Goal: Information Seeking & Learning: Learn about a topic

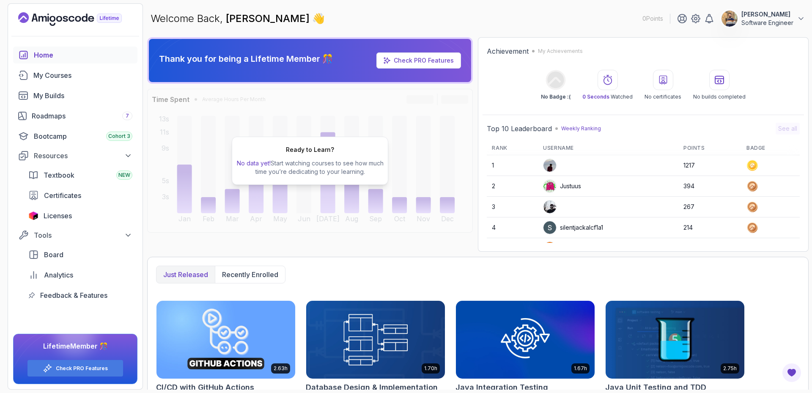
click at [82, 347] on div at bounding box center [75, 334] width 41 height 41
click at [82, 371] on link "Check PRO Features" at bounding box center [82, 368] width 52 height 7
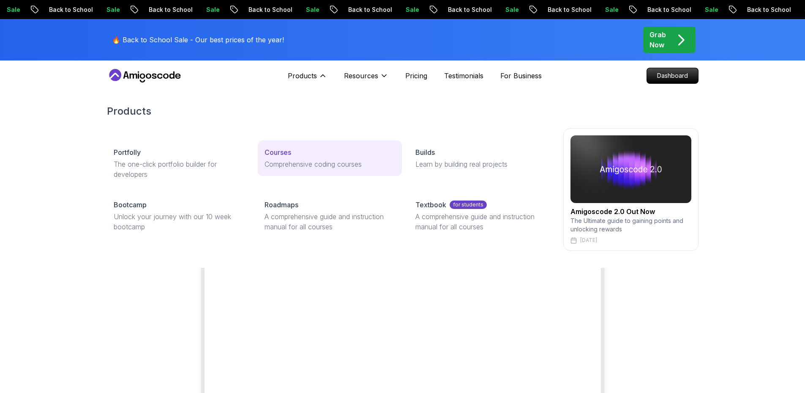
click at [283, 147] on link "Courses Comprehensive coding courses" at bounding box center [330, 158] width 144 height 36
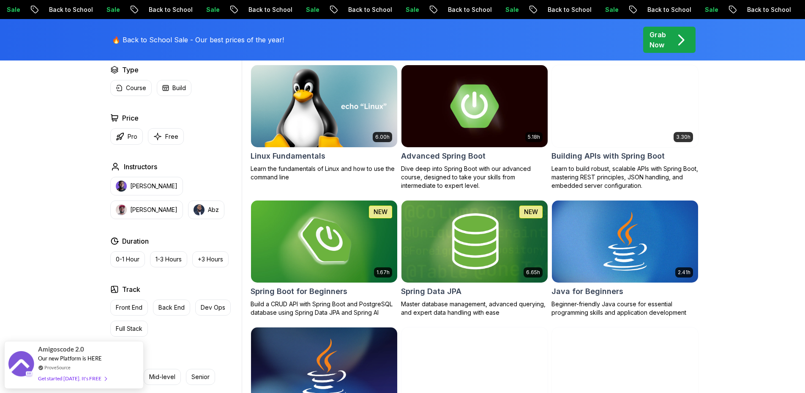
scroll to position [380, 0]
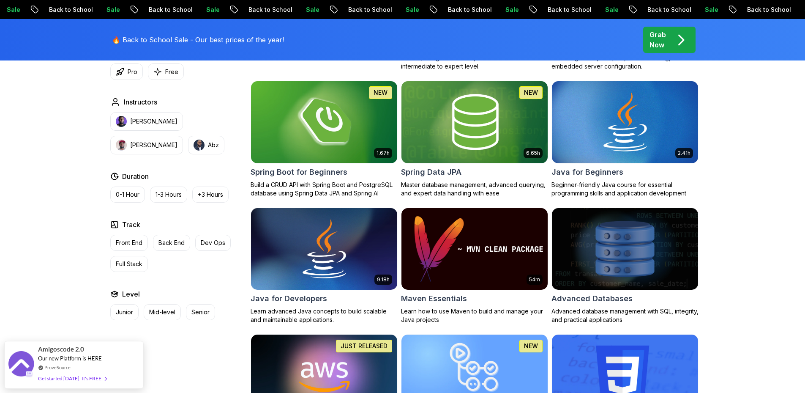
click at [459, 221] on img at bounding box center [474, 249] width 153 height 86
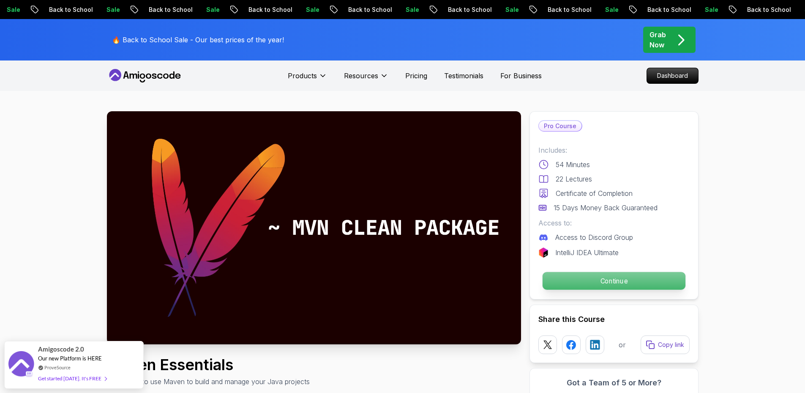
click at [600, 279] on p "Continue" at bounding box center [613, 281] width 143 height 18
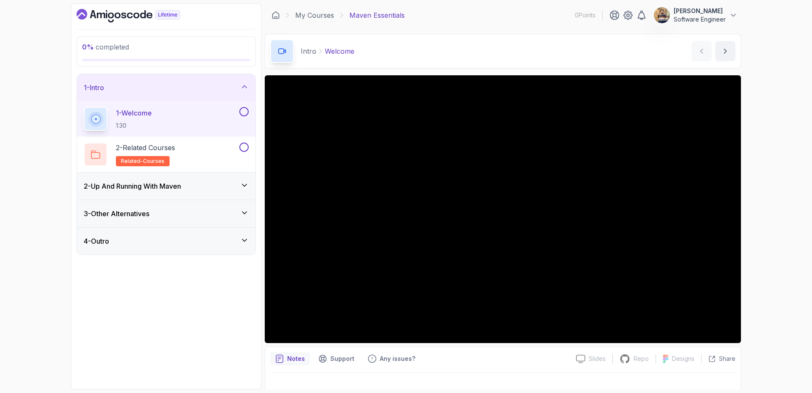
click at [244, 186] on icon at bounding box center [244, 185] width 4 height 2
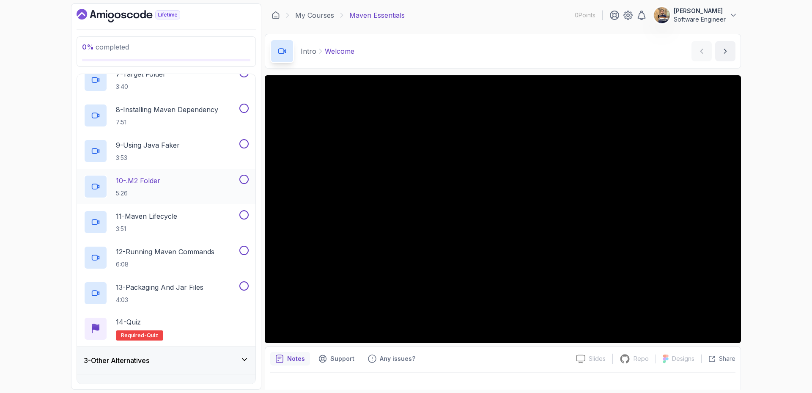
scroll to position [297, 0]
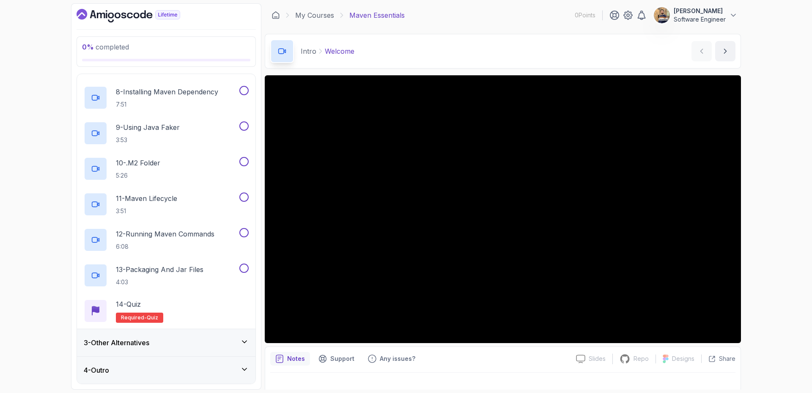
click at [246, 339] on icon at bounding box center [244, 341] width 8 height 8
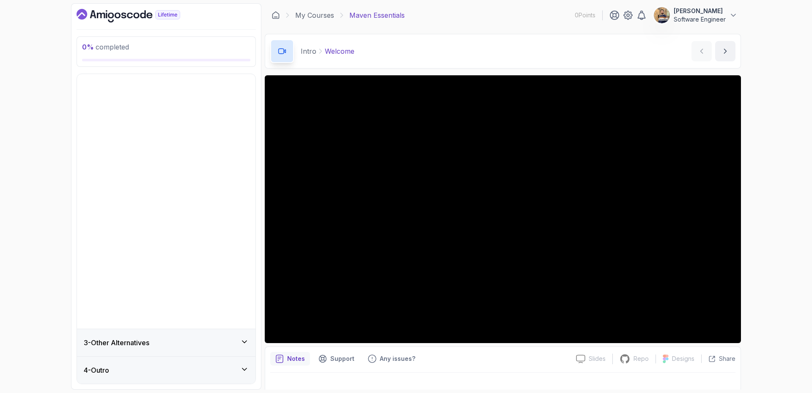
scroll to position [0, 0]
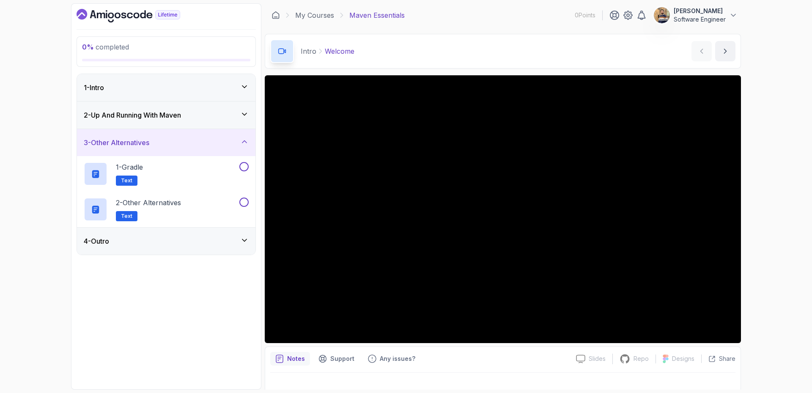
click at [244, 242] on icon at bounding box center [244, 240] width 8 height 8
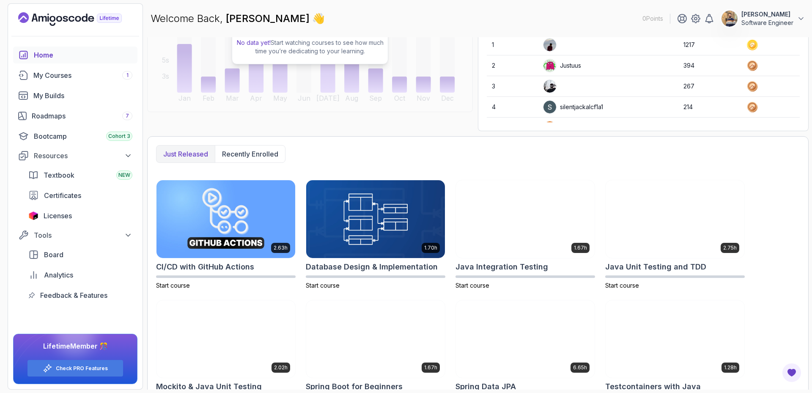
scroll to position [149, 0]
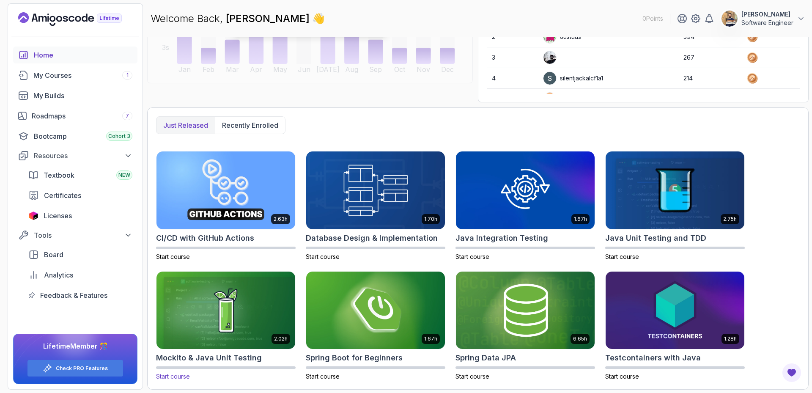
click at [224, 316] on img at bounding box center [225, 310] width 145 height 82
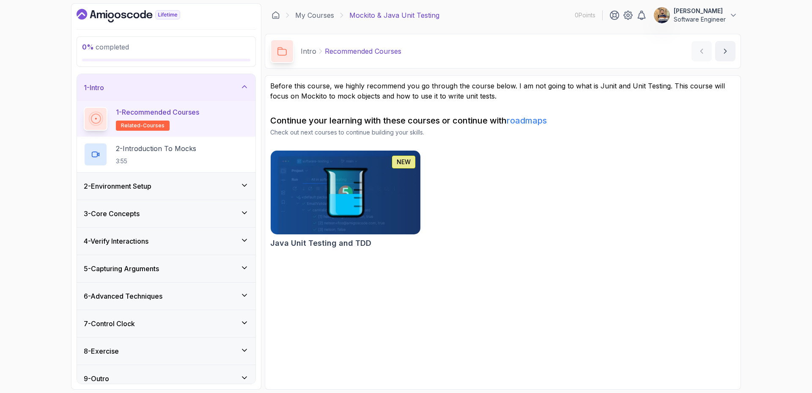
click at [372, 201] on img at bounding box center [345, 192] width 157 height 88
click at [305, 14] on link "My Courses" at bounding box center [314, 15] width 39 height 10
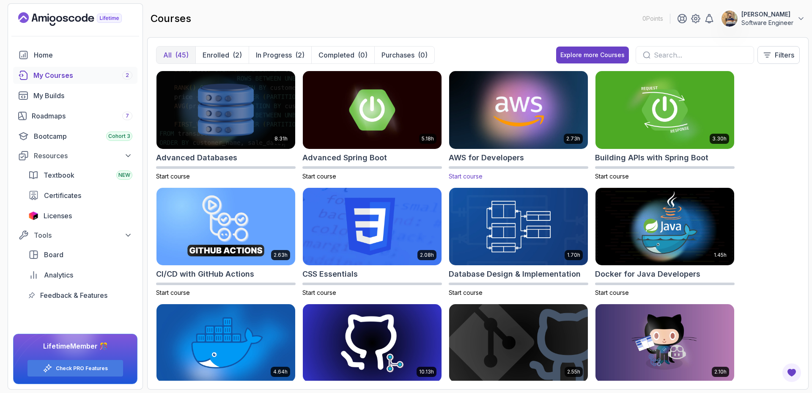
click at [530, 94] on img at bounding box center [518, 110] width 145 height 82
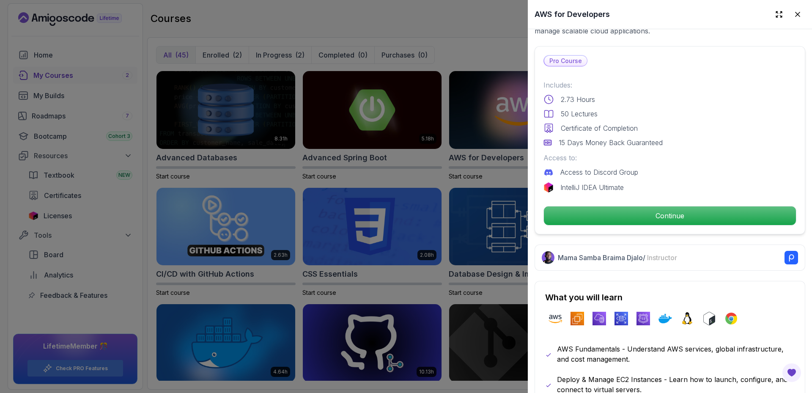
scroll to position [211, 0]
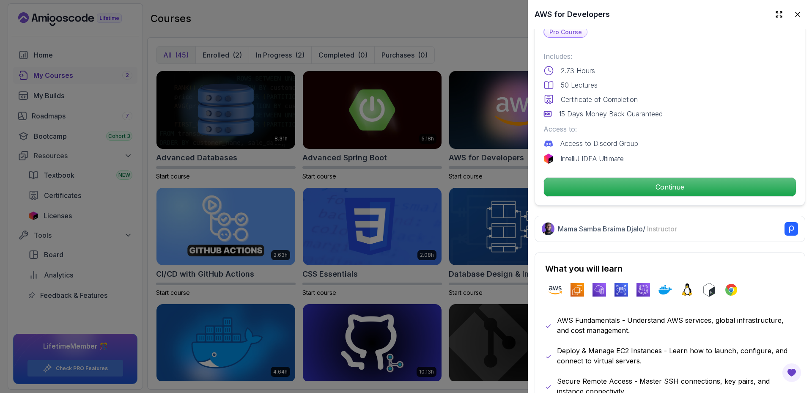
drag, startPoint x: 651, startPoint y: 178, endPoint x: 679, endPoint y: 101, distance: 82.6
click at [679, 101] on div "Certificate of Completion" at bounding box center [669, 99] width 253 height 10
click at [411, 48] on div at bounding box center [406, 196] width 812 height 393
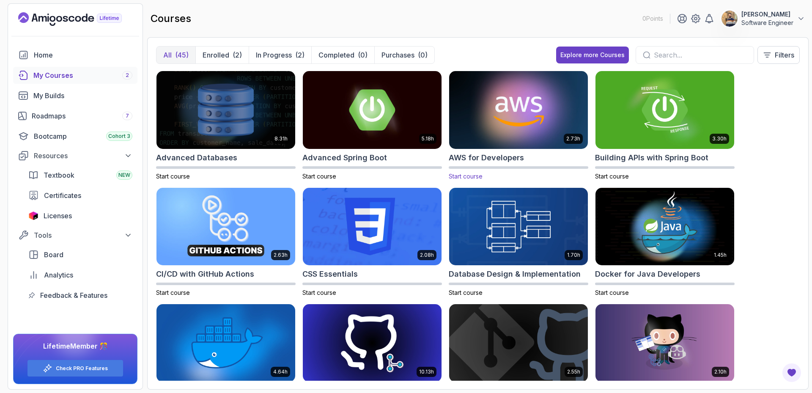
click at [536, 158] on div "AWS for Developers" at bounding box center [519, 158] width 140 height 12
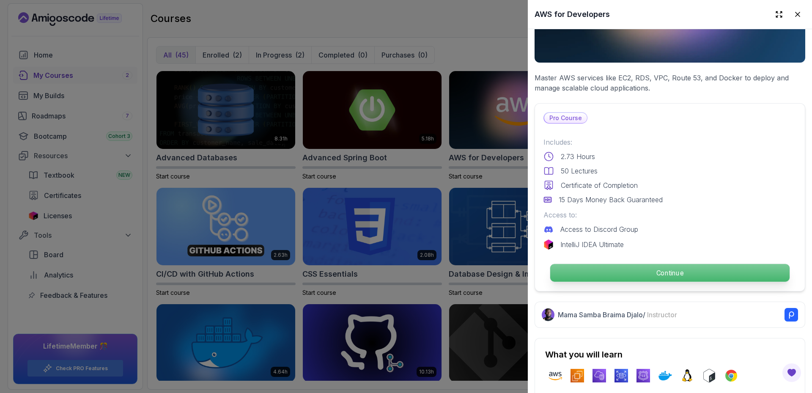
scroll to position [127, 0]
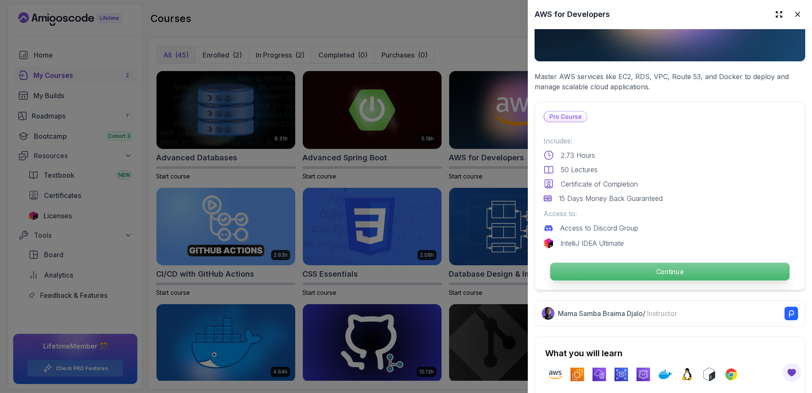
click at [614, 266] on p "Continue" at bounding box center [669, 272] width 239 height 18
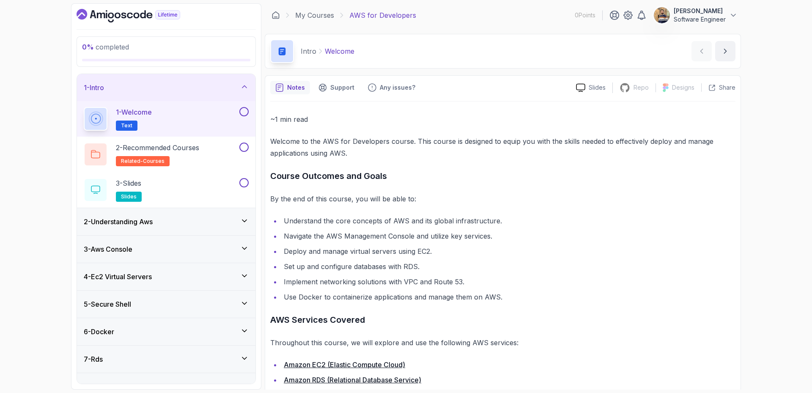
click at [244, 116] on button "1 - Welcome Text" at bounding box center [166, 119] width 165 height 24
click at [220, 151] on div "2 - Recommended Courses related-courses" at bounding box center [161, 154] width 154 height 24
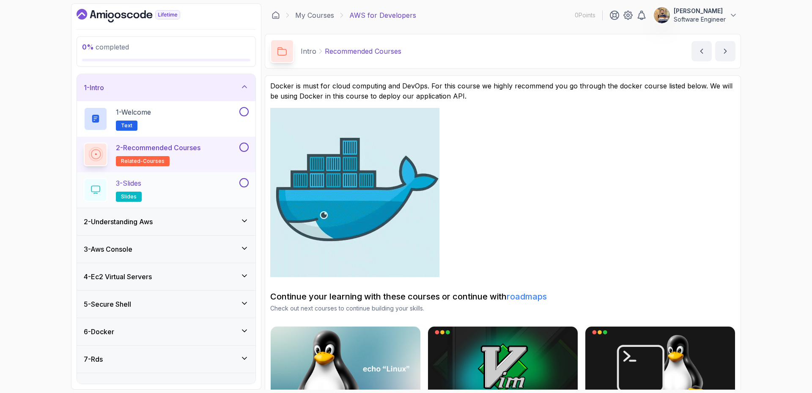
click at [215, 193] on div "3 - Slides slides" at bounding box center [161, 190] width 154 height 24
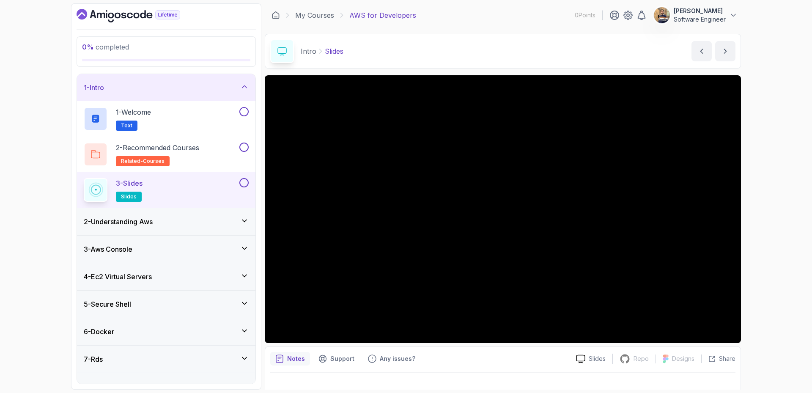
click at [222, 219] on div "2 - Understanding Aws" at bounding box center [166, 221] width 165 height 10
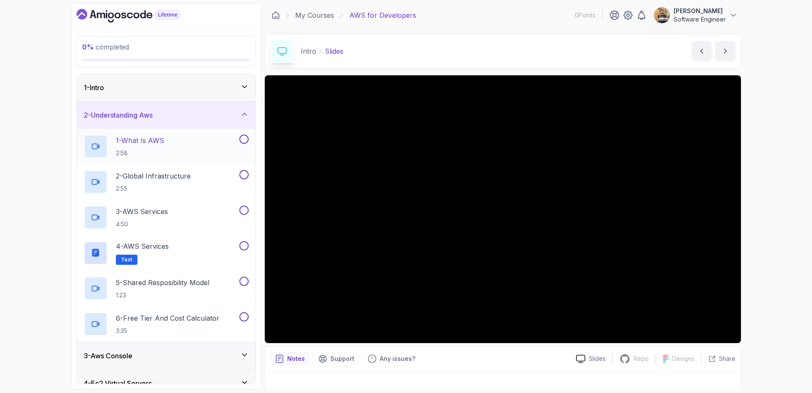
click at [163, 147] on h2 "1 - What Is AWS 2:58" at bounding box center [140, 146] width 48 height 22
click at [215, 143] on div "1 - What Is AWS 2:58" at bounding box center [161, 146] width 154 height 24
drag, startPoint x: 667, startPoint y: 75, endPoint x: 773, endPoint y: 230, distance: 188.2
click at [773, 230] on div "0 % completed 1 - Intro 2 - Understanding Aws 1 - What Is AWS 2:58 2 - Global I…" at bounding box center [406, 196] width 812 height 393
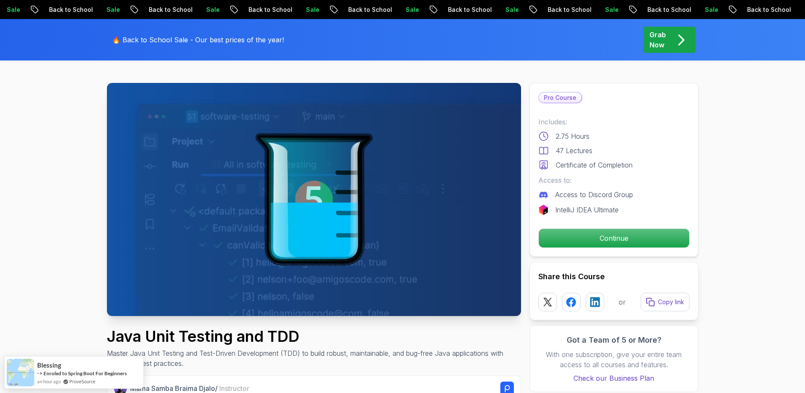
scroll to position [42, 0]
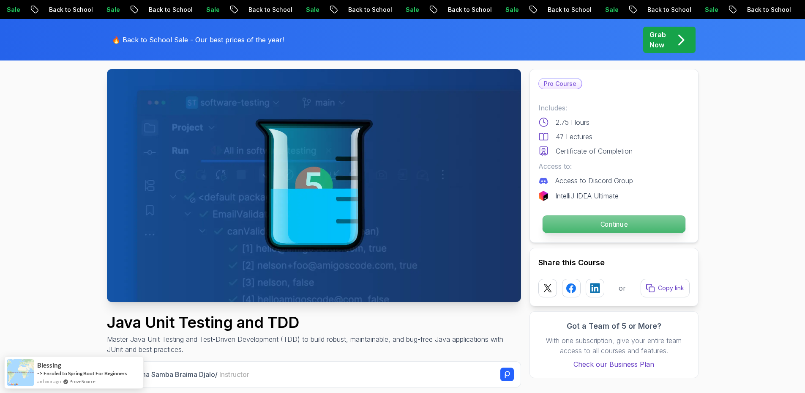
click at [592, 220] on p "Continue" at bounding box center [613, 224] width 143 height 18
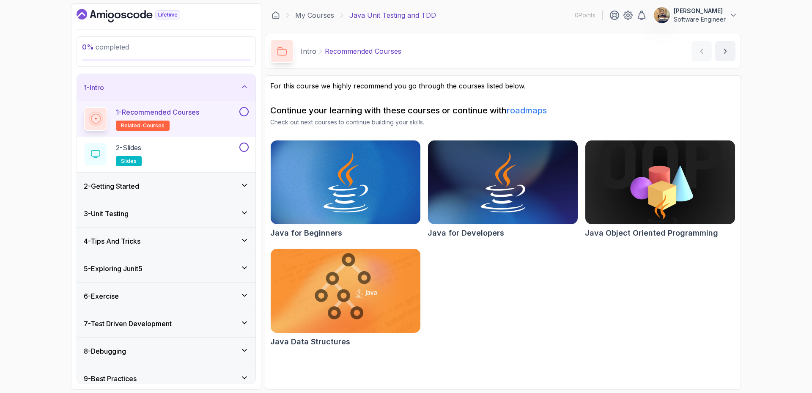
click at [219, 179] on div "2 - Getting Started" at bounding box center [166, 185] width 178 height 27
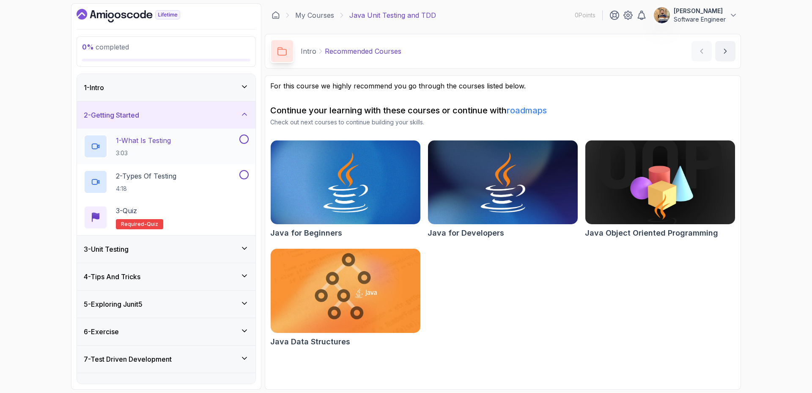
click at [163, 144] on p "1 - What Is Testing" at bounding box center [143, 140] width 55 height 10
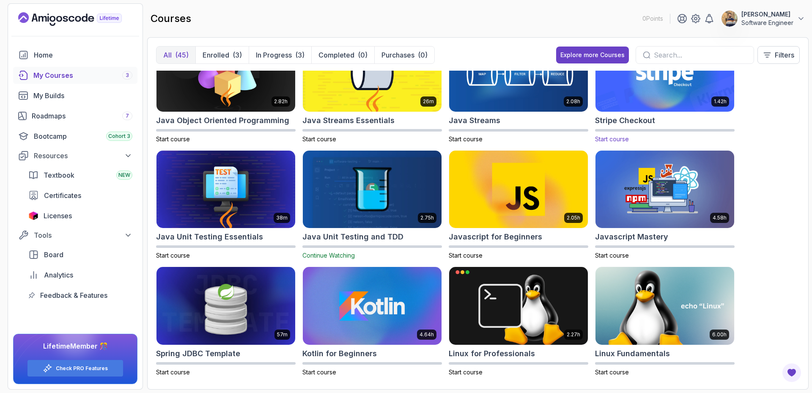
scroll to position [634, 0]
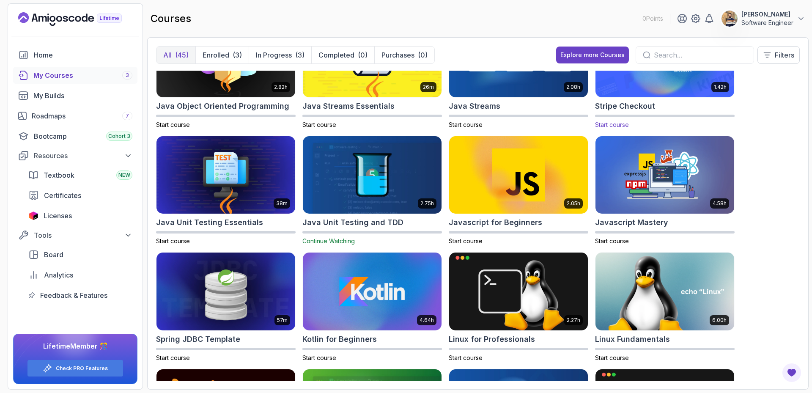
click at [663, 92] on img at bounding box center [664, 59] width 145 height 82
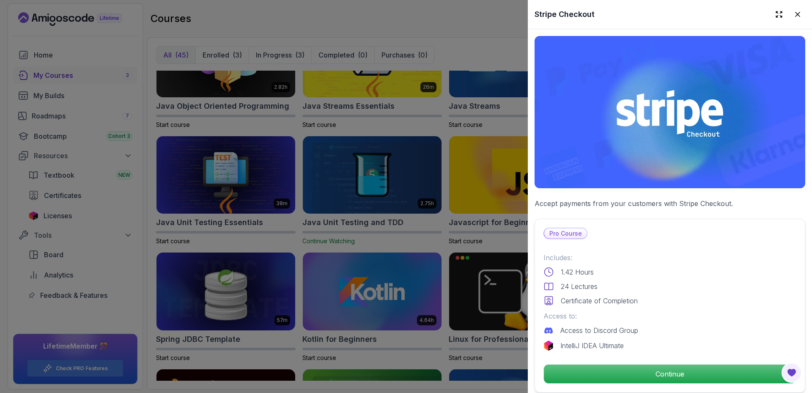
scroll to position [85, 0]
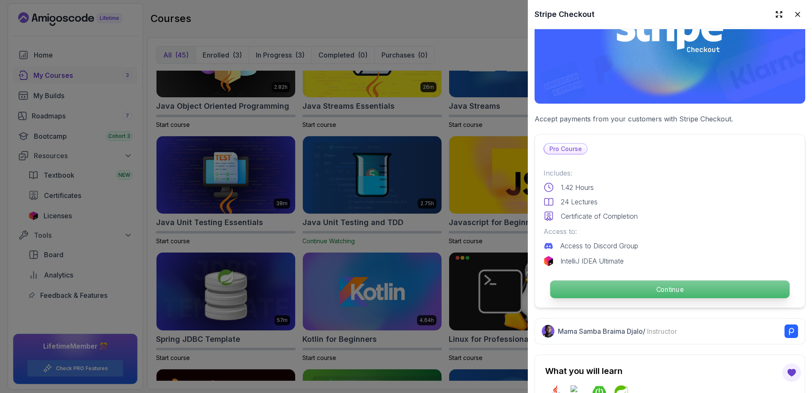
click at [668, 287] on p "Continue" at bounding box center [669, 289] width 239 height 18
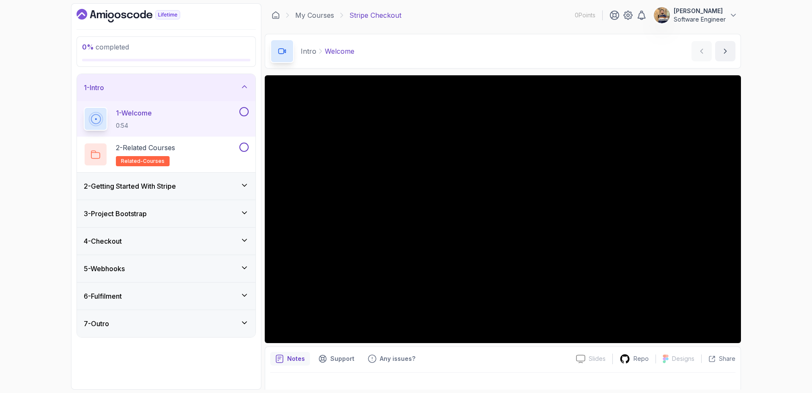
click at [243, 268] on icon at bounding box center [244, 268] width 4 height 2
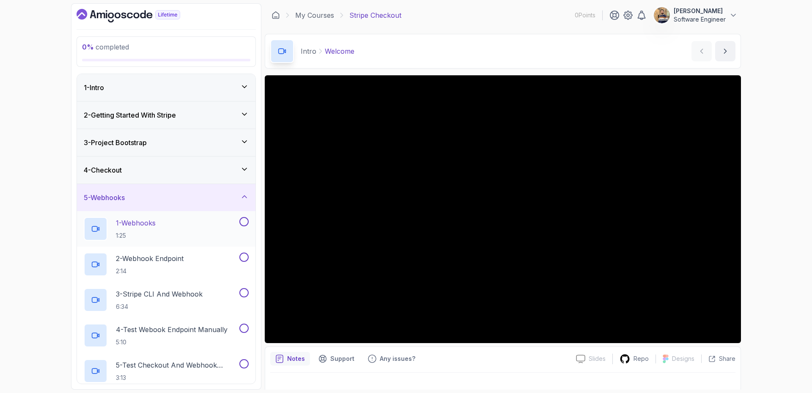
click at [189, 232] on div "1 - Webhooks 1:25" at bounding box center [161, 229] width 154 height 24
